Goal: Information Seeking & Learning: Obtain resource

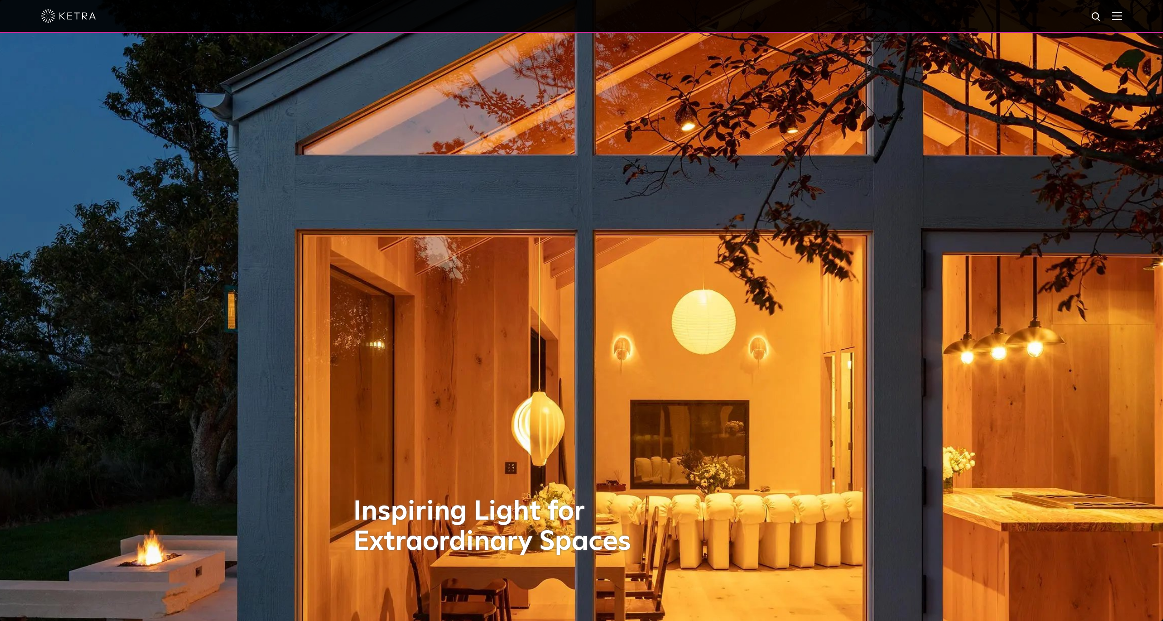
click at [1120, 20] on img at bounding box center [1117, 15] width 10 height 9
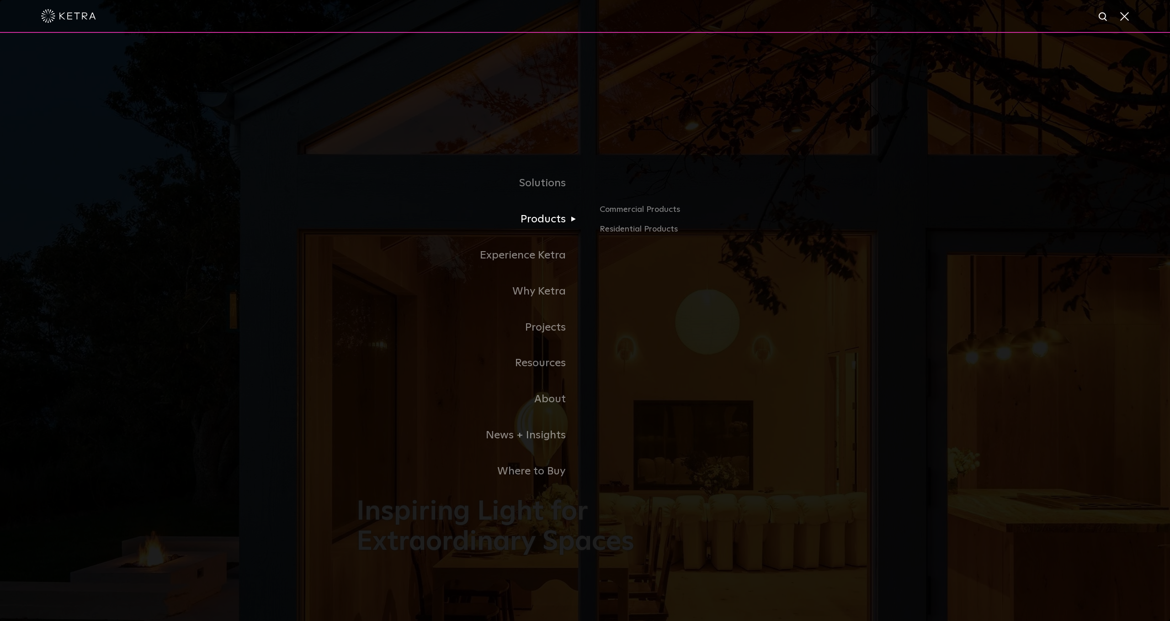
click at [560, 224] on link "Products" at bounding box center [470, 220] width 228 height 36
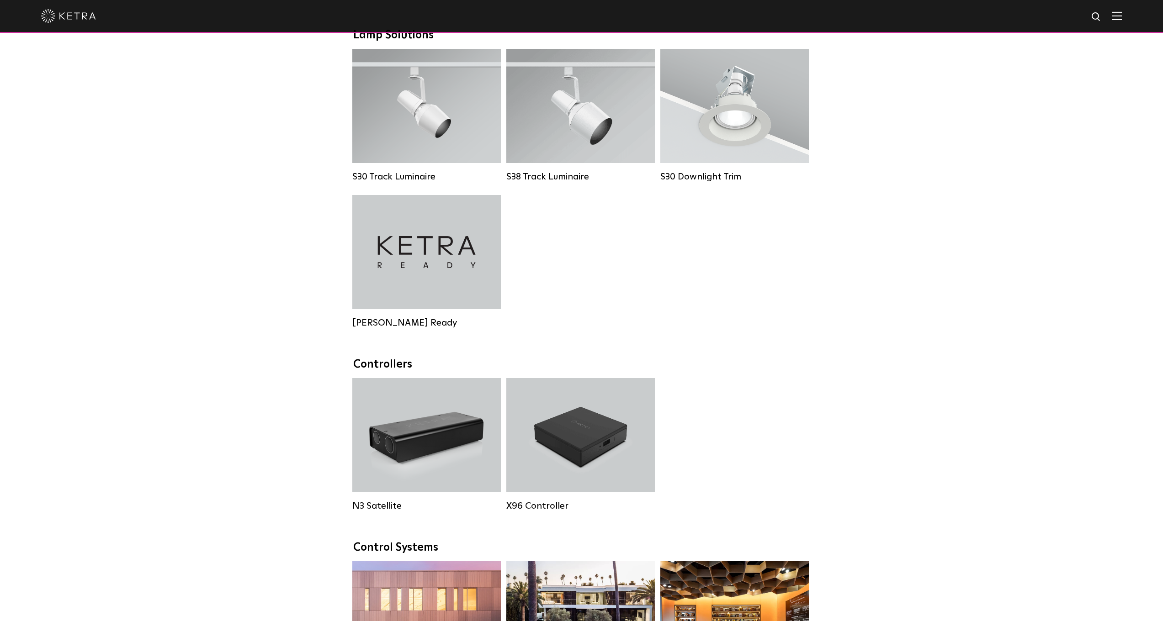
scroll to position [802, 0]
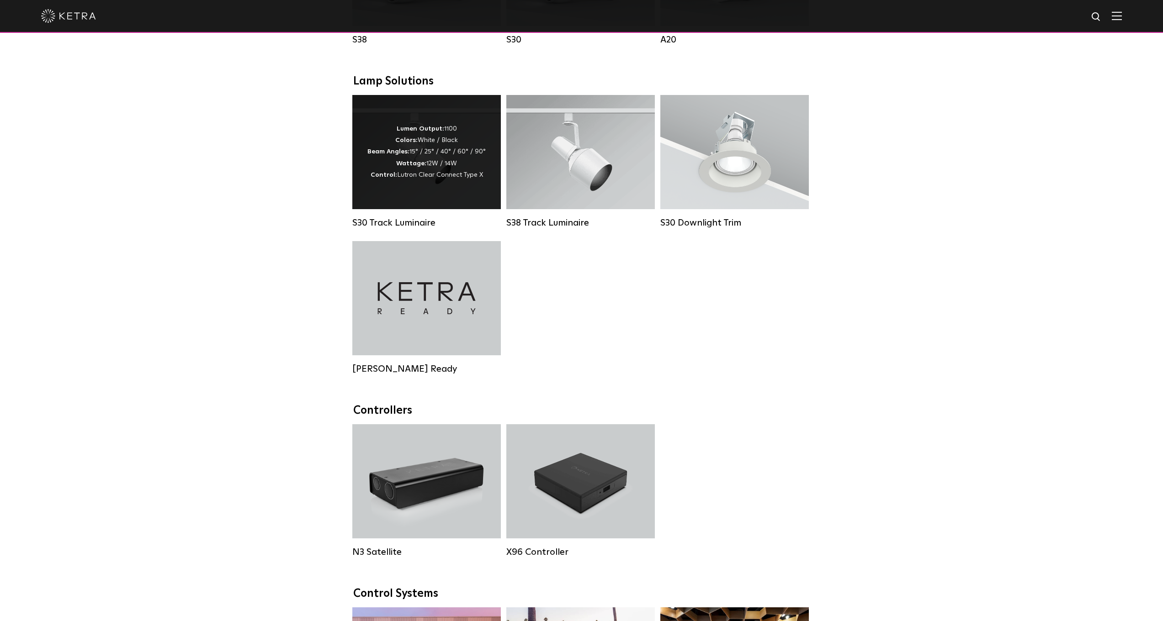
click at [436, 180] on div "Lumen Output: 1100 Colors: White / Black Beam Angles: 15° / 25° / 40° / 60° / 9…" at bounding box center [426, 152] width 118 height 58
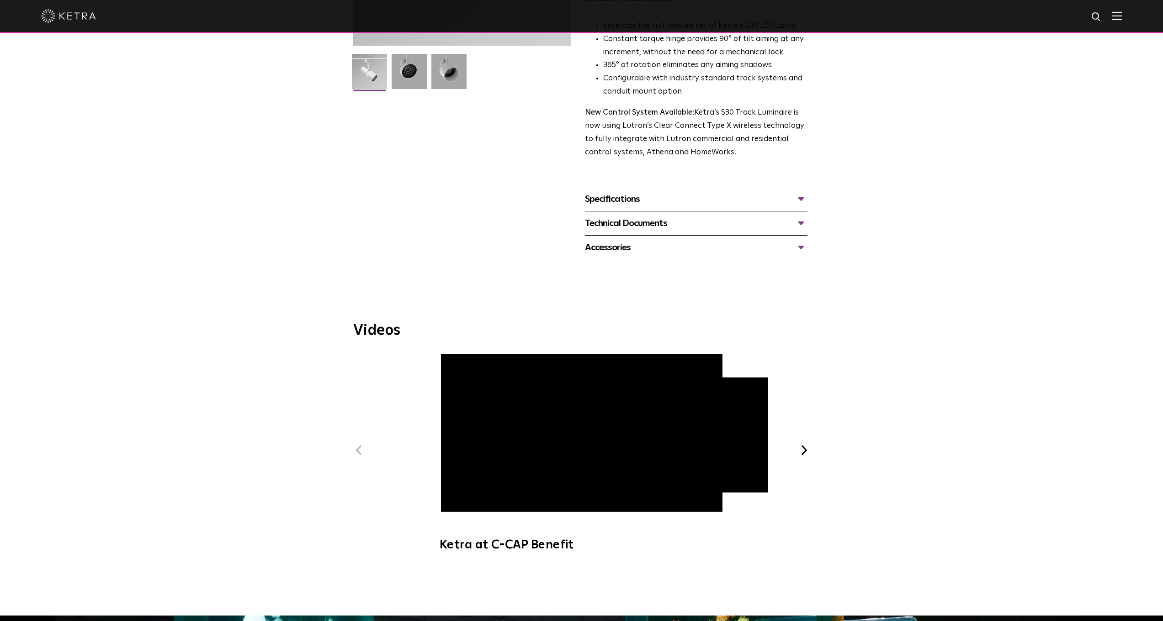
scroll to position [193, 0]
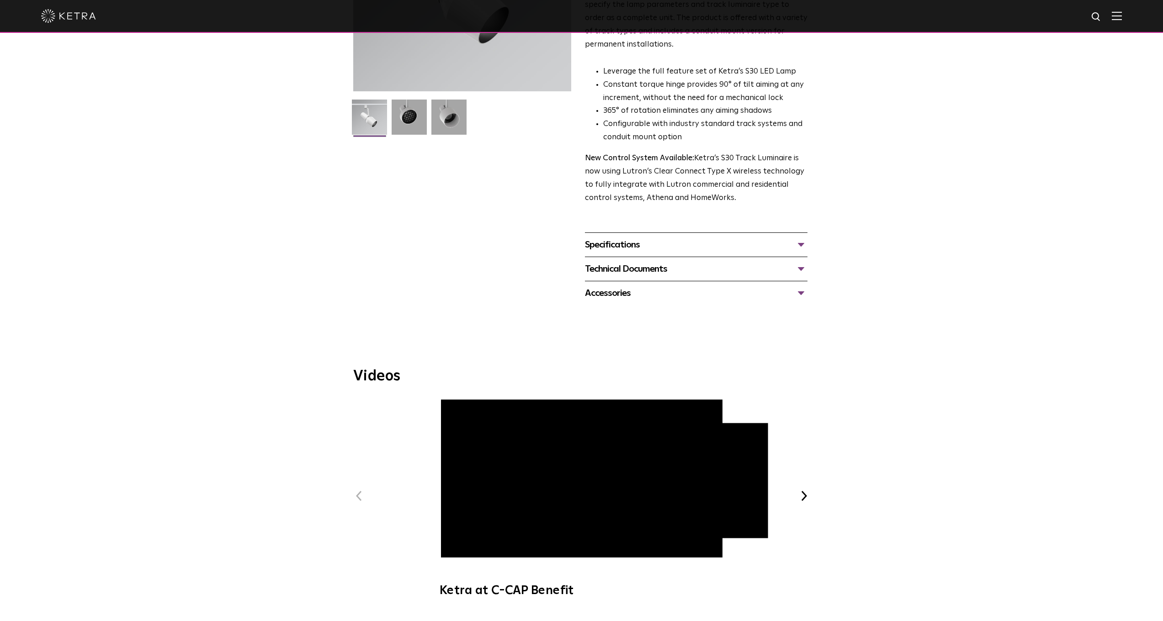
click at [621, 238] on div "Specifications" at bounding box center [696, 245] width 223 height 15
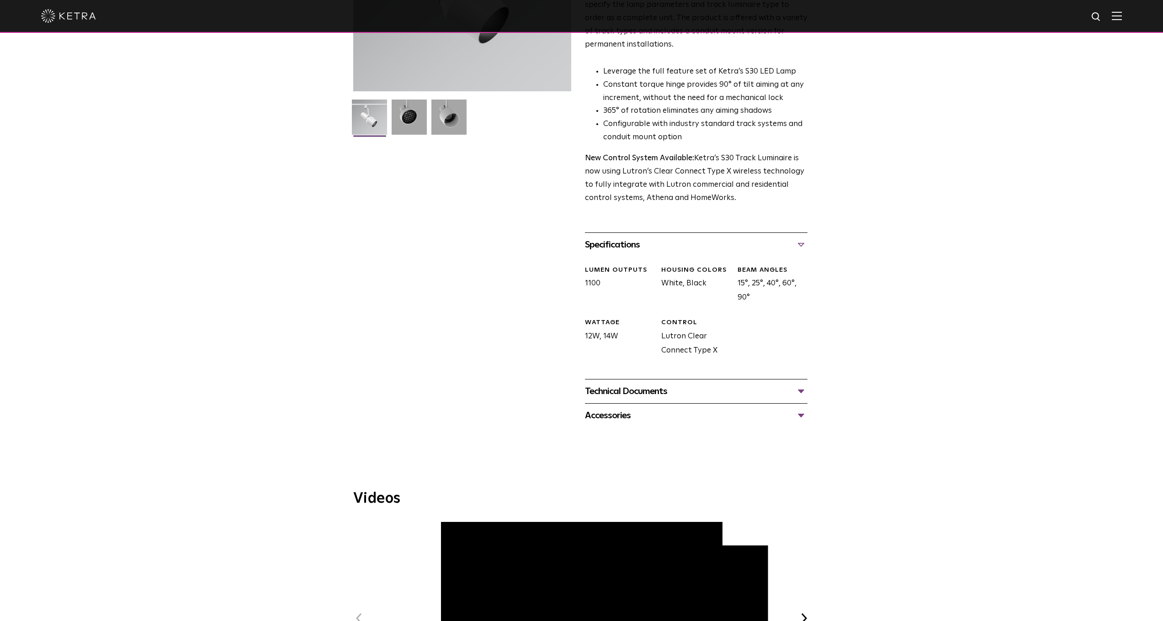
click at [662, 384] on div "Technical Documents" at bounding box center [696, 391] width 223 height 15
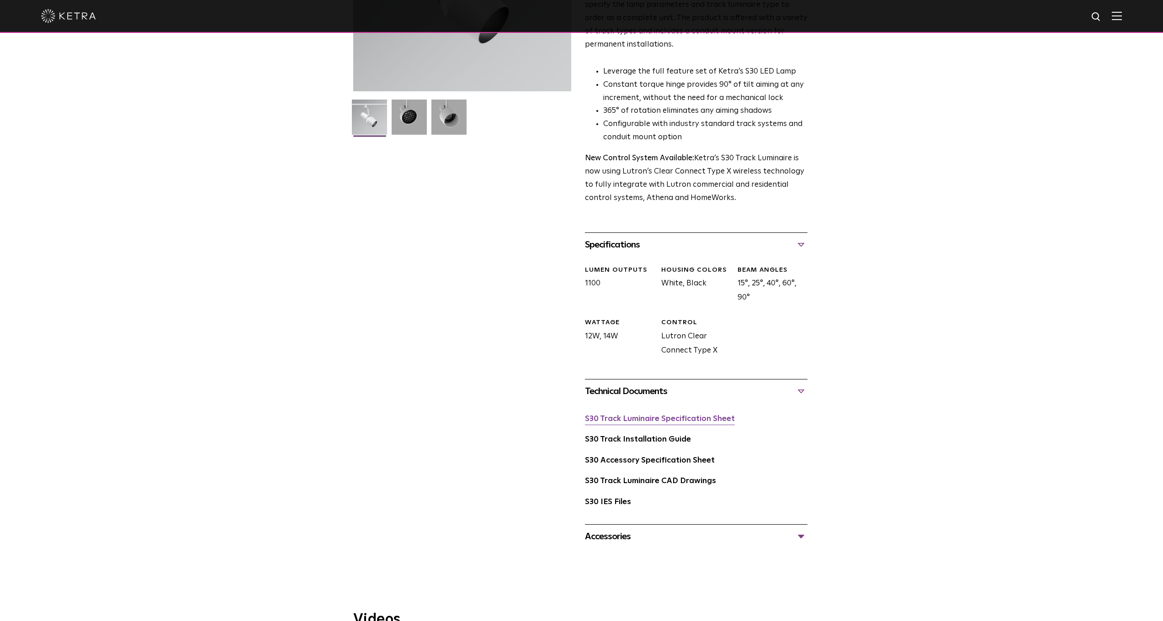
click at [672, 415] on link "S30 Track Luminaire Specification Sheet" at bounding box center [660, 419] width 150 height 8
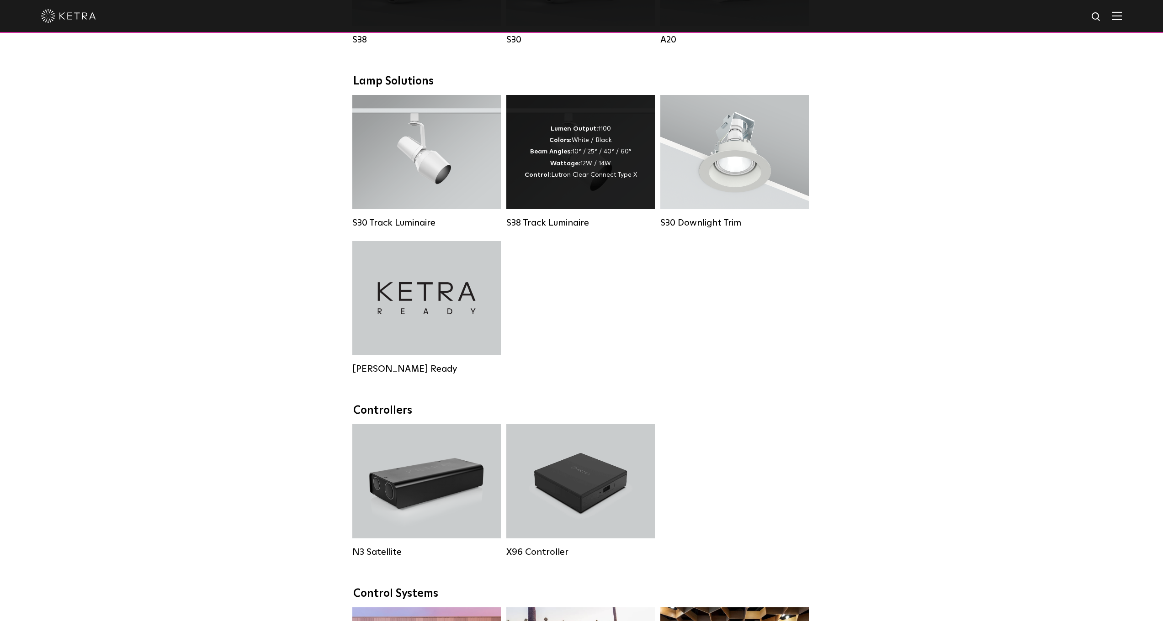
click at [568, 186] on div "Lumen Output: 1100 Colors: White / Black Beam Angles: 10° / 25° / 40° / 60° Wat…" at bounding box center [580, 152] width 149 height 114
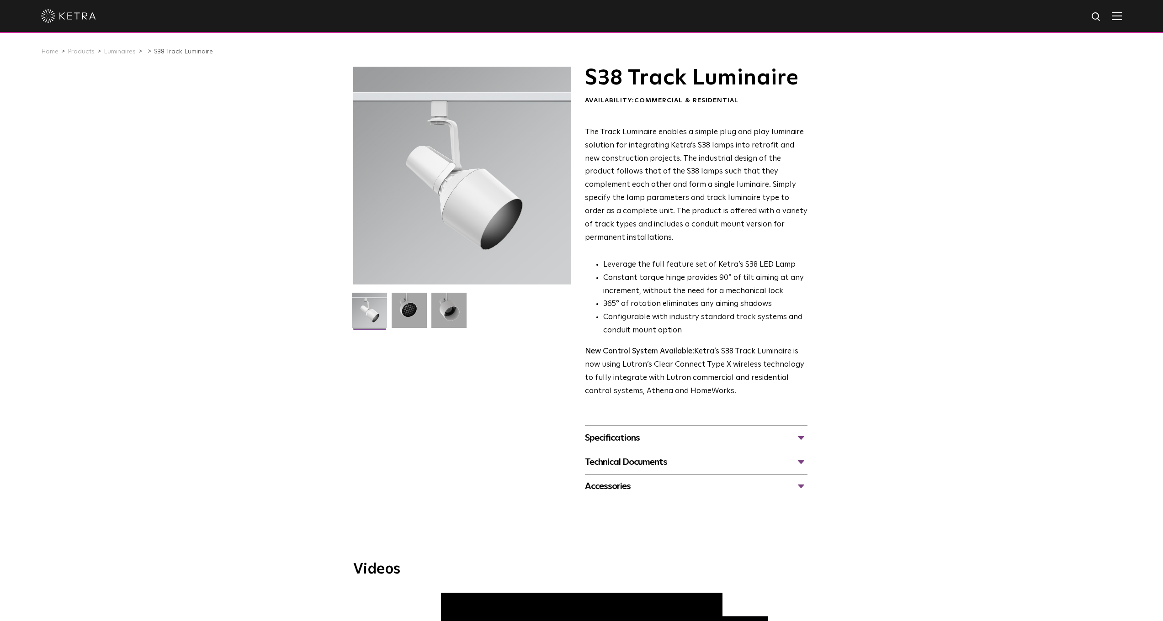
click at [621, 431] on div "Specifications" at bounding box center [696, 438] width 223 height 15
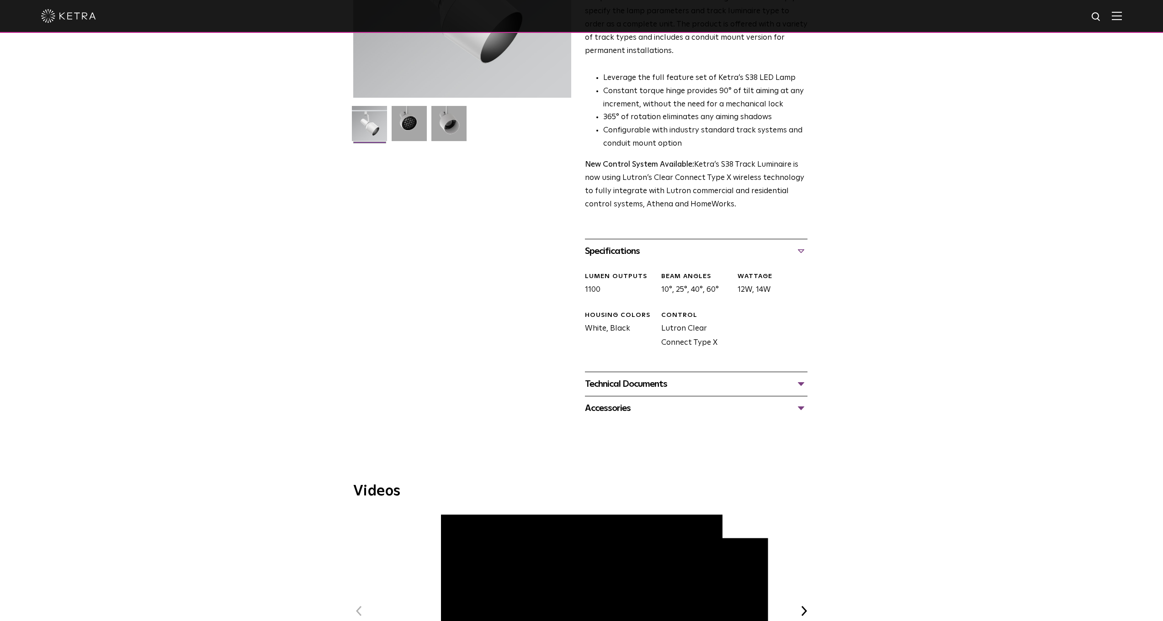
scroll to position [232, 0]
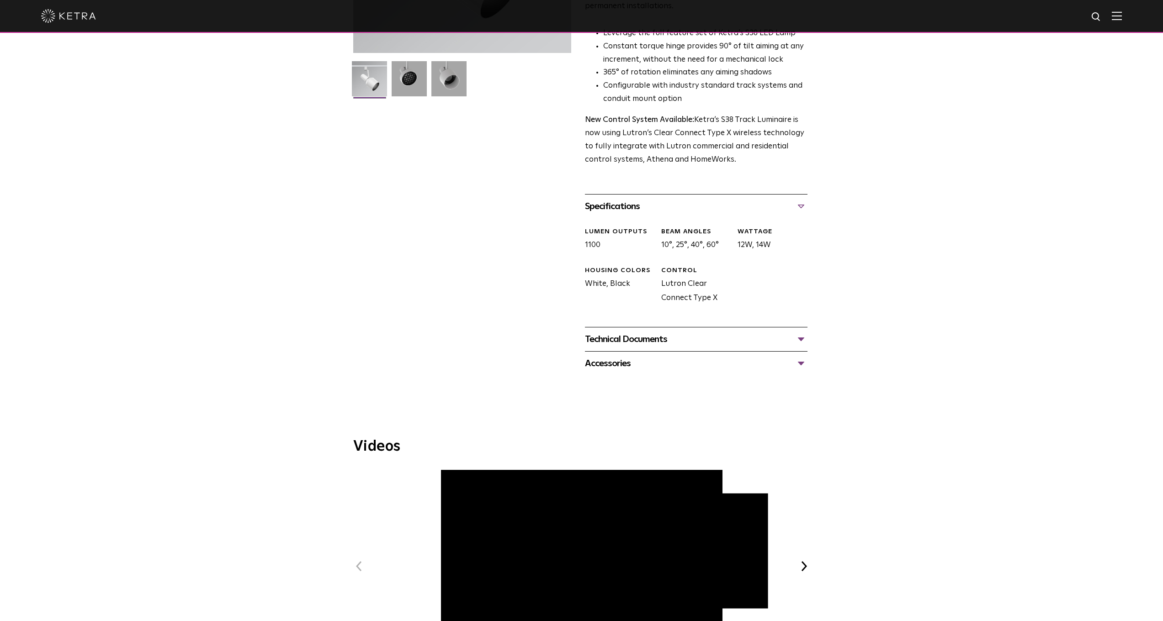
click at [626, 332] on div "Technical Documents" at bounding box center [696, 339] width 223 height 15
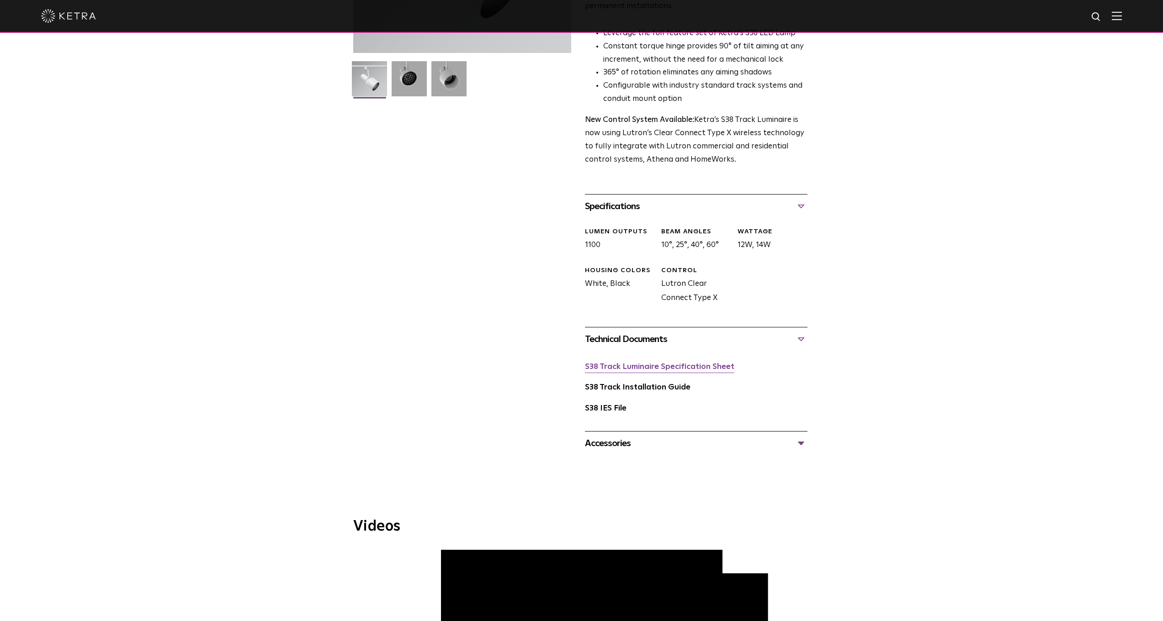
click at [636, 363] on link "S38 Track Luminaire Specification Sheet" at bounding box center [659, 367] width 149 height 8
